Goal: Information Seeking & Learning: Learn about a topic

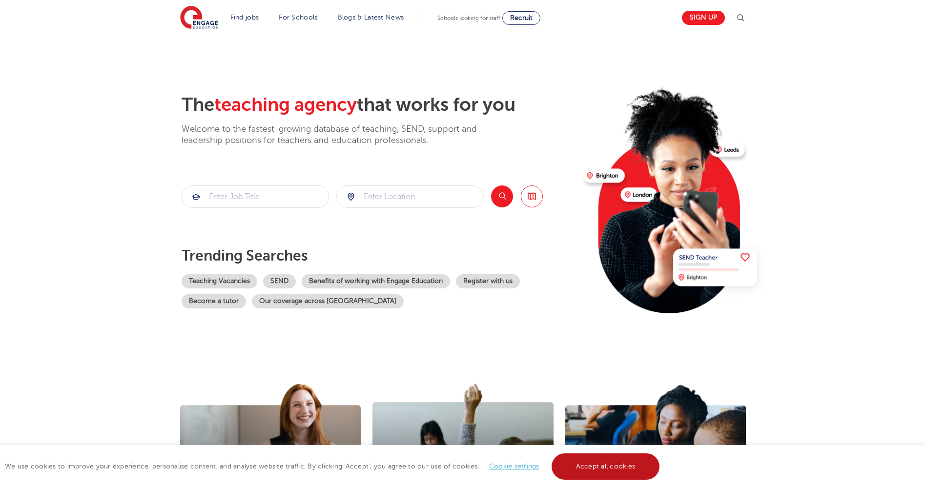
click at [629, 465] on link "Accept all cookies" at bounding box center [606, 466] width 108 height 26
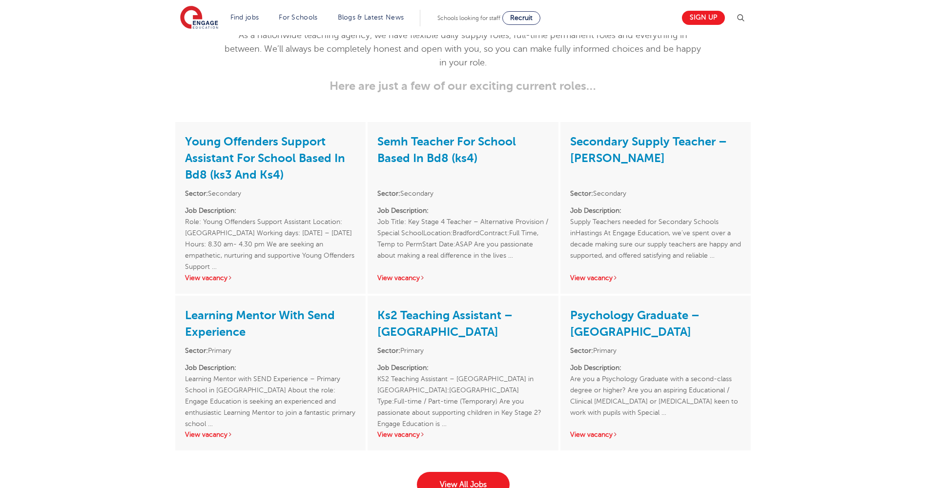
scroll to position [1318, 0]
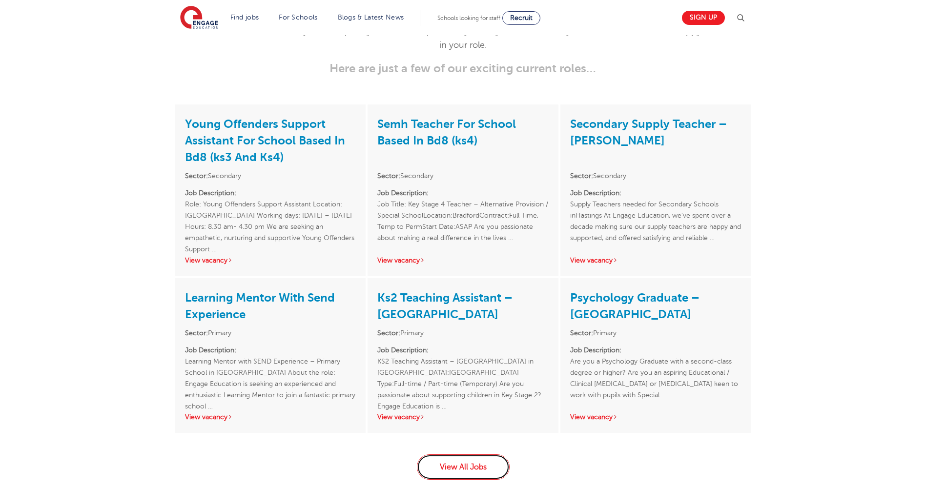
click at [449, 454] on link "View All Jobs" at bounding box center [463, 466] width 93 height 25
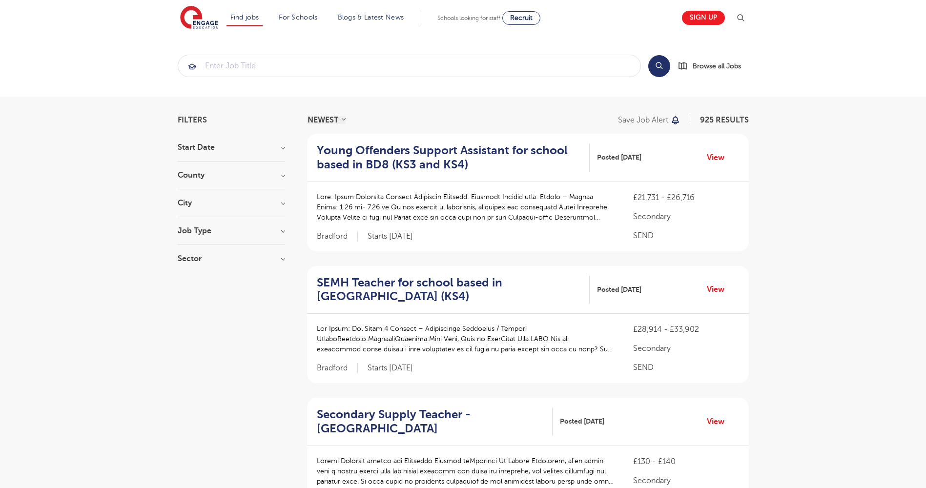
click at [217, 209] on div "City Hounslow 67 Bromley 36 [GEOGRAPHIC_DATA] 36 Leeds 35 Newham 34 Show more" at bounding box center [231, 208] width 107 height 18
click at [190, 203] on h3 "City" at bounding box center [231, 203] width 107 height 8
click at [198, 175] on h3 "County" at bounding box center [231, 175] width 107 height 8
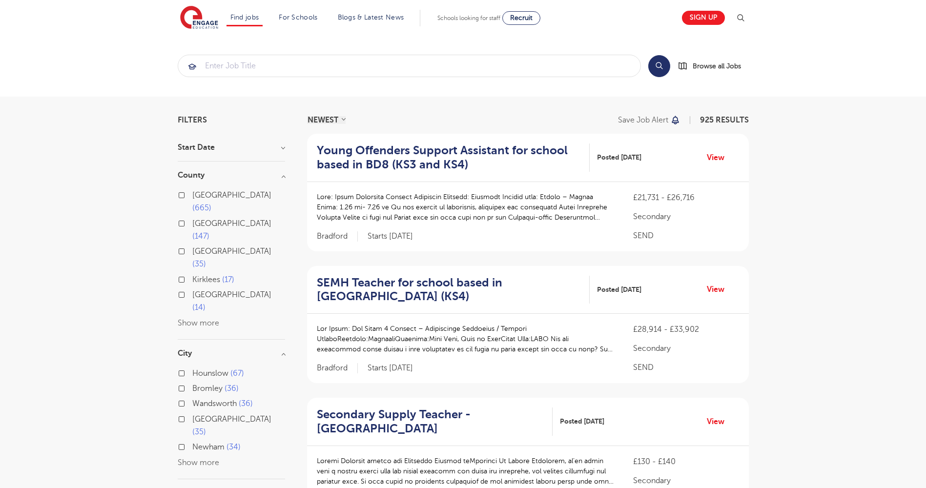
click at [192, 288] on label "East Sussex 14" at bounding box center [238, 301] width 93 height 26
click at [192, 290] on input "East Sussex 14" at bounding box center [195, 293] width 6 height 6
checkbox input "true"
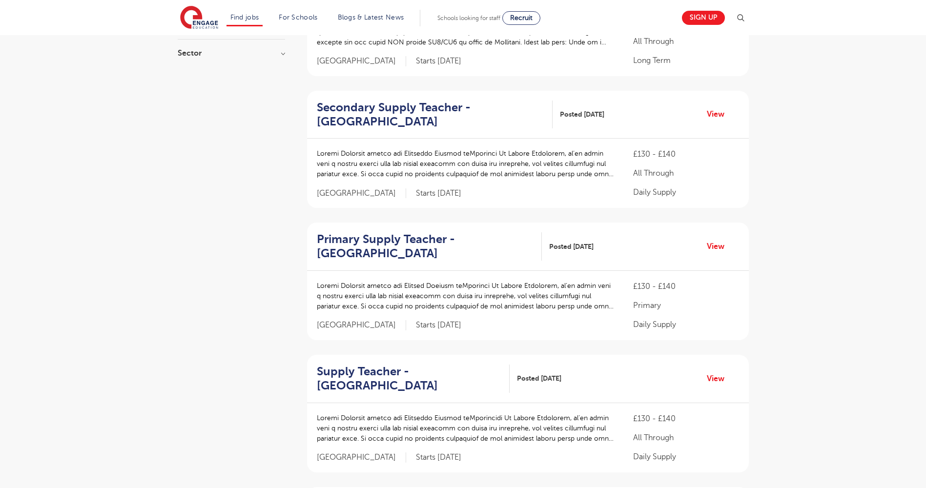
scroll to position [586, 0]
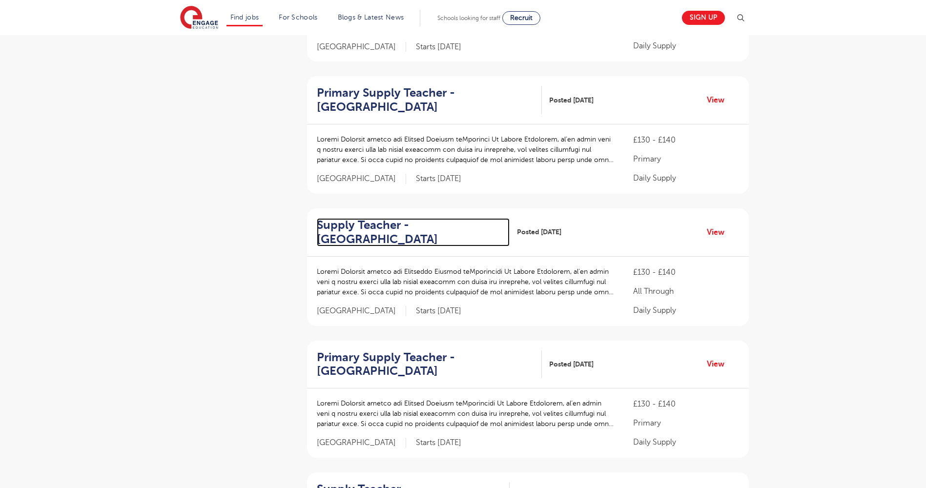
click at [382, 218] on h2 "Supply Teacher - Eastbourne" at bounding box center [409, 232] width 185 height 28
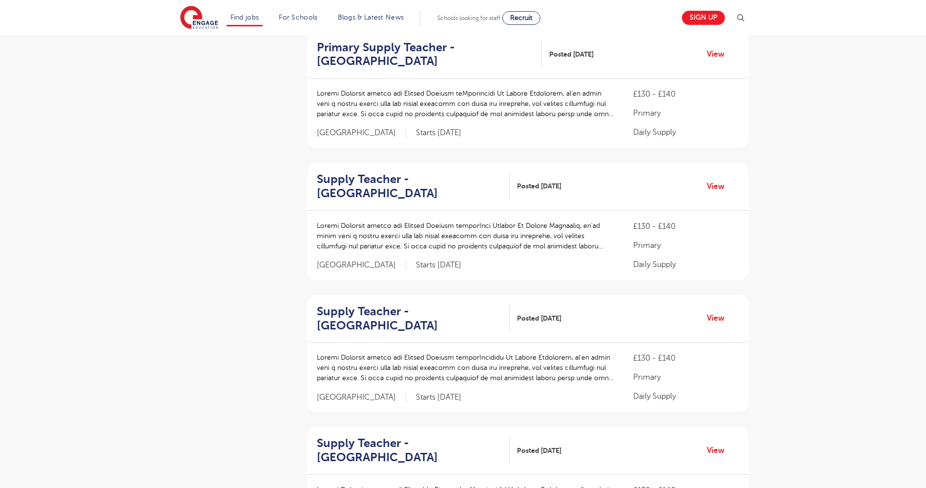
scroll to position [899, 0]
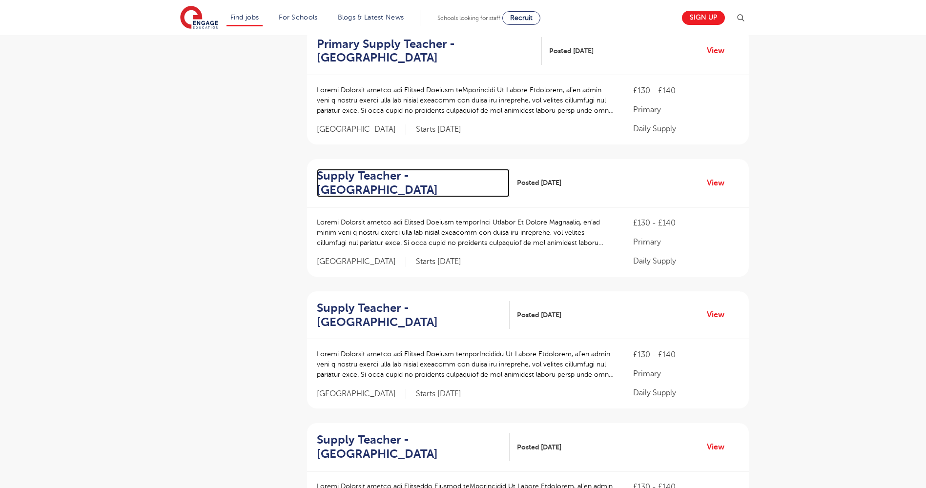
click at [385, 169] on h2 "Supply Teacher - East Hoathly" at bounding box center [409, 183] width 185 height 28
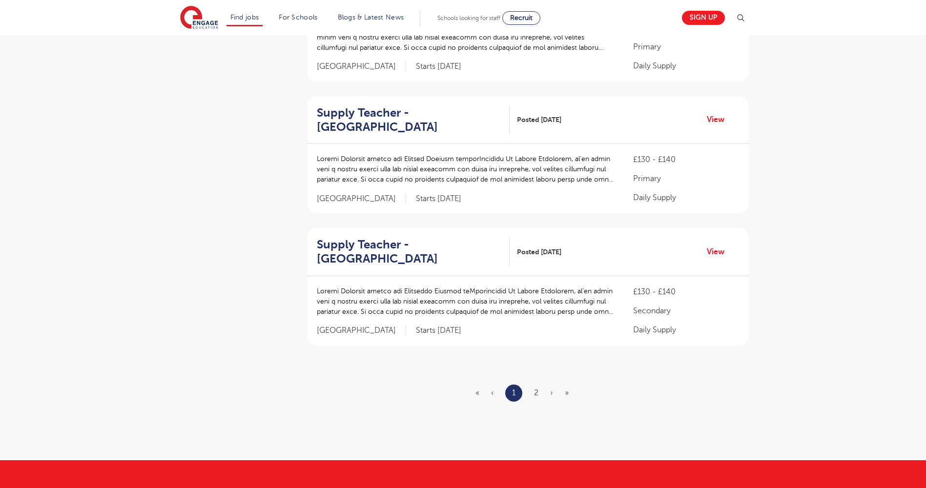
scroll to position [1241, 0]
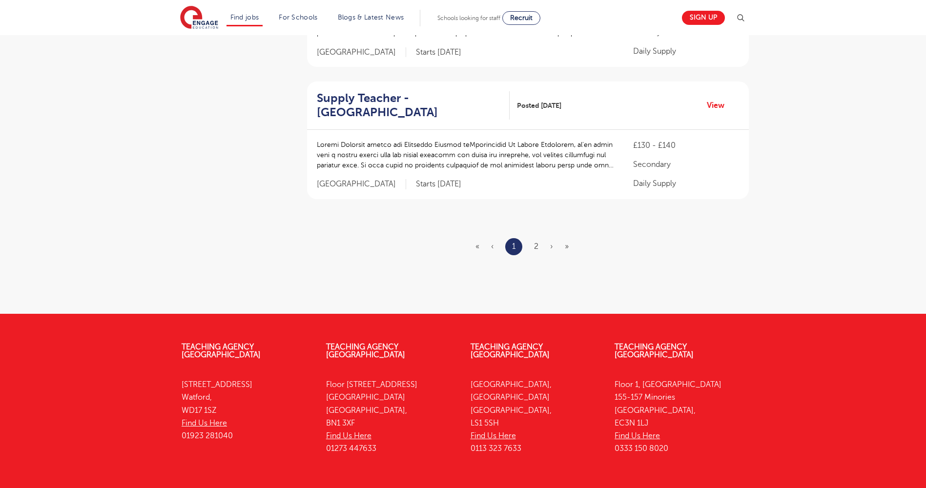
click at [533, 238] on ul "« ‹ 1 2 › »" at bounding box center [527, 246] width 105 height 17
click at [539, 238] on ul "« ‹ 1 2 › »" at bounding box center [527, 246] width 105 height 17
click at [538, 242] on link "2" at bounding box center [536, 246] width 4 height 9
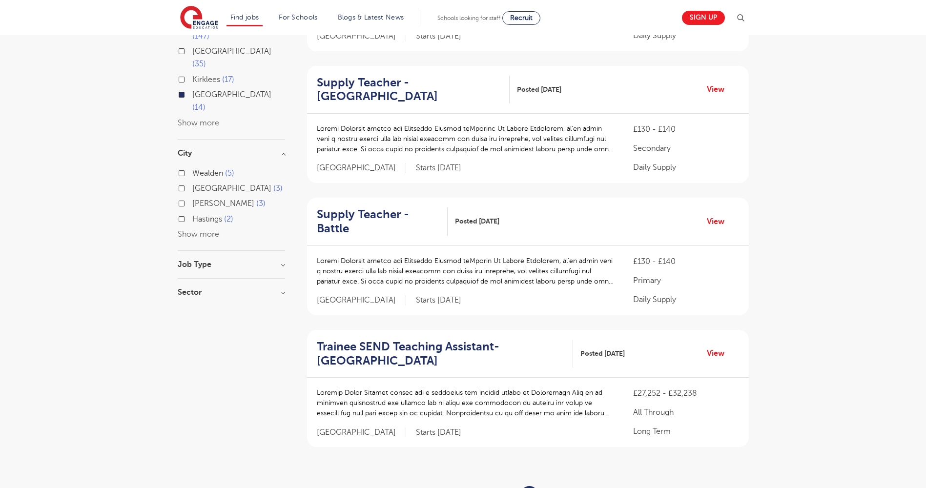
scroll to position [244, 0]
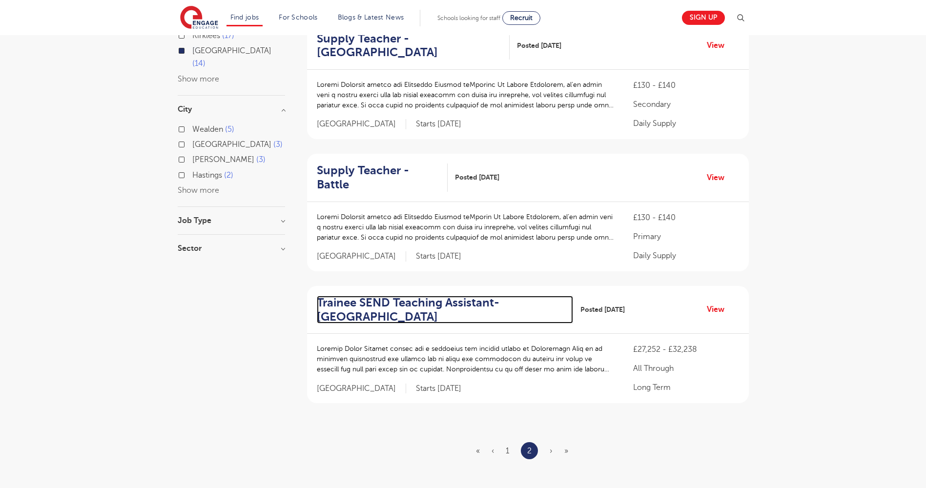
click at [483, 296] on h2 "Trainee SEND Teaching Assistant- [GEOGRAPHIC_DATA]" at bounding box center [441, 310] width 248 height 28
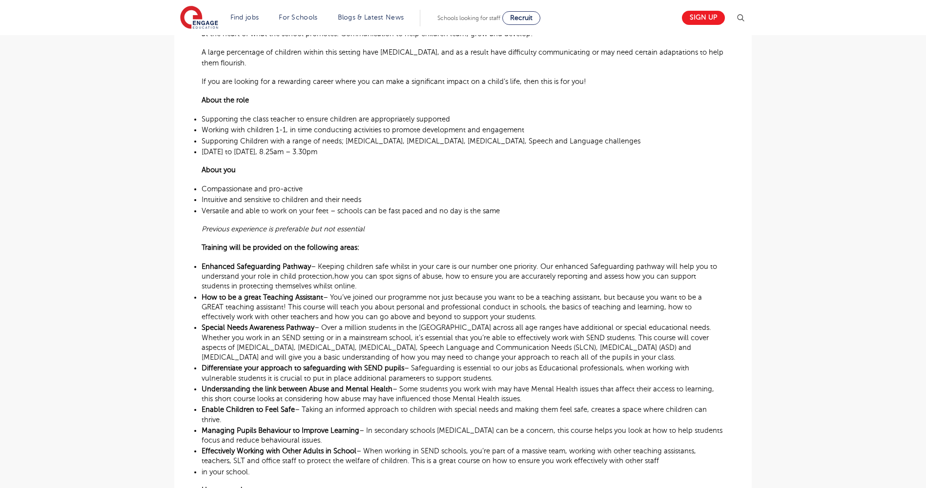
scroll to position [390, 0]
